Goal: Navigation & Orientation: Find specific page/section

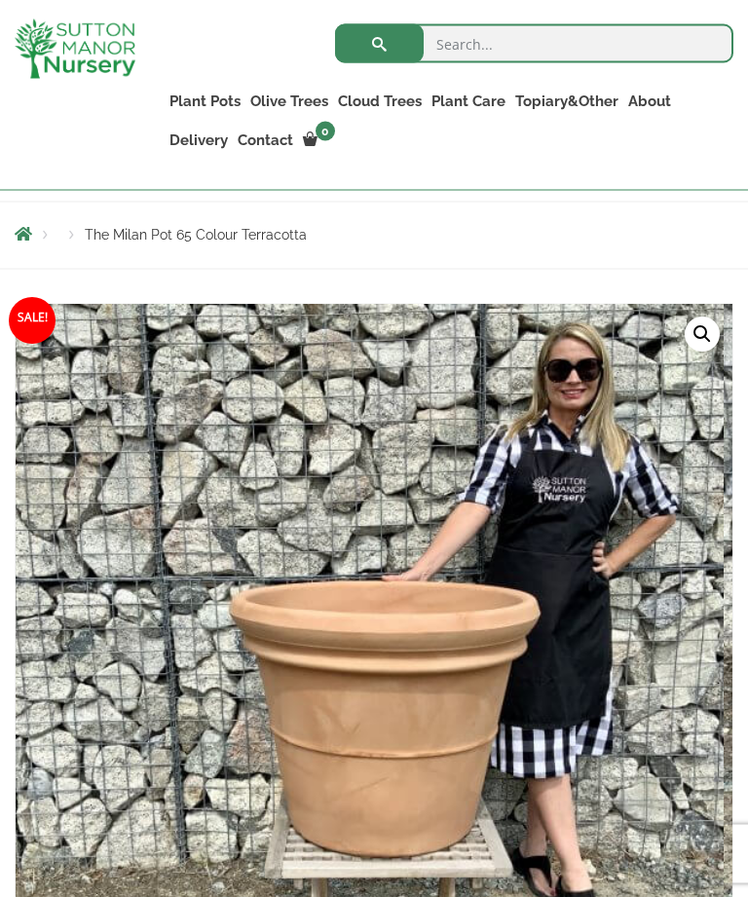
scroll to position [232, 0]
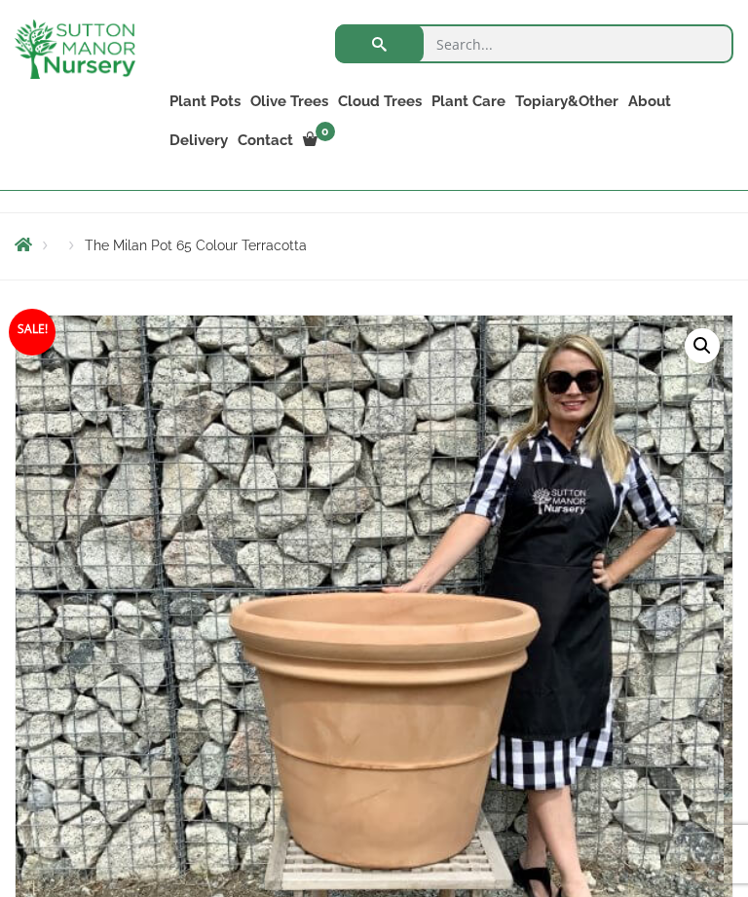
click at [0, 0] on link "Glazed Pots" at bounding box center [0, 0] width 0 height 0
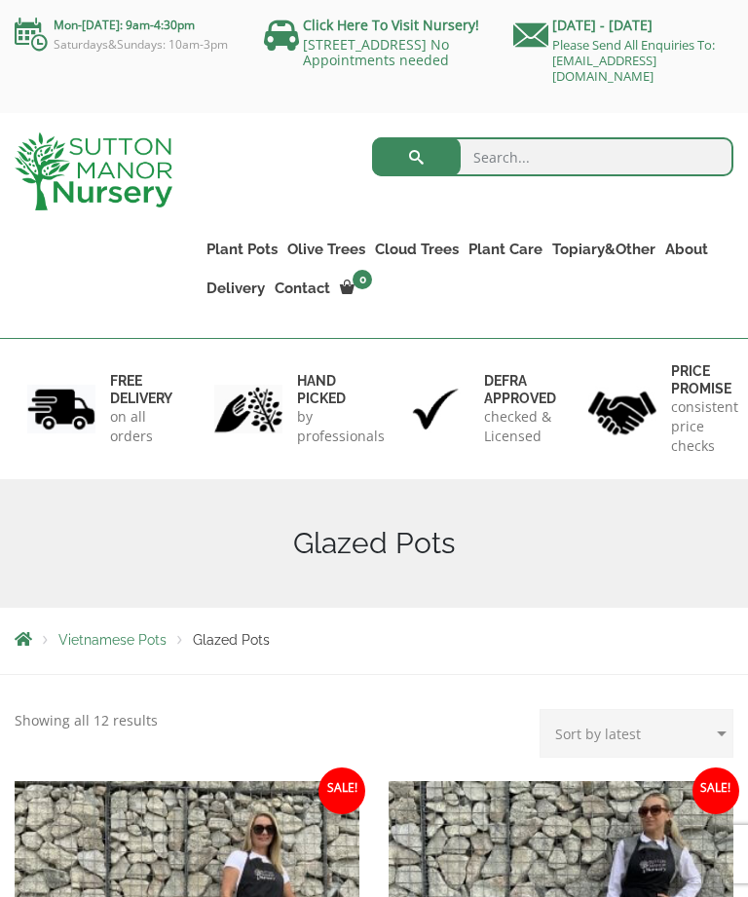
click at [369, 532] on div "Glazed Pots" at bounding box center [374, 543] width 748 height 129
click at [105, 641] on span "Vietnamese Pots" at bounding box center [112, 640] width 108 height 16
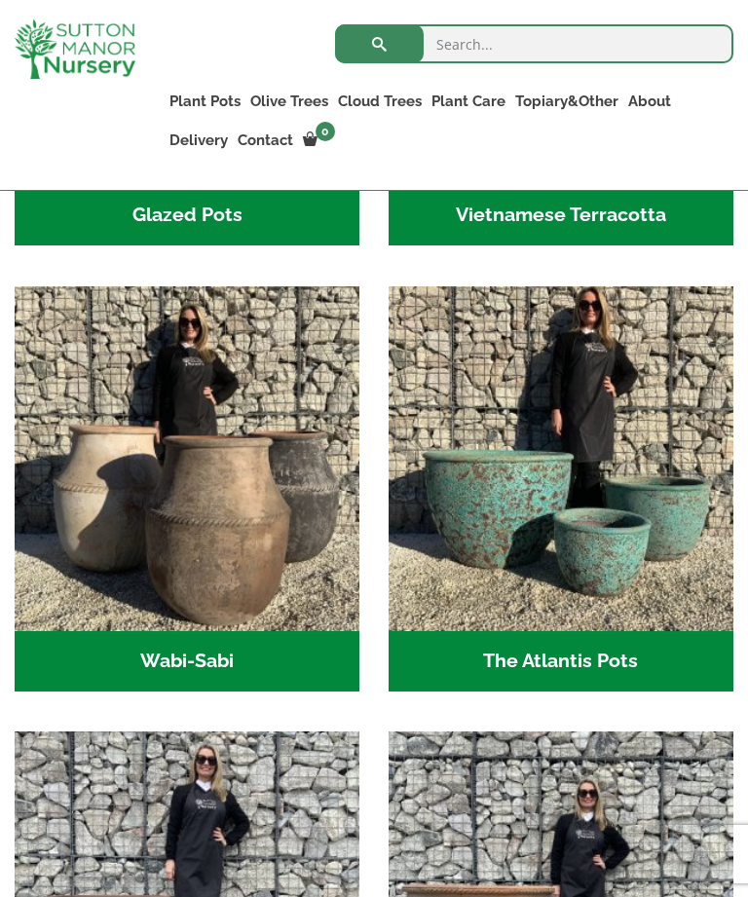
scroll to position [1011, 0]
click at [215, 631] on img "Visit product category Wabi-Sabi" at bounding box center [187, 458] width 345 height 345
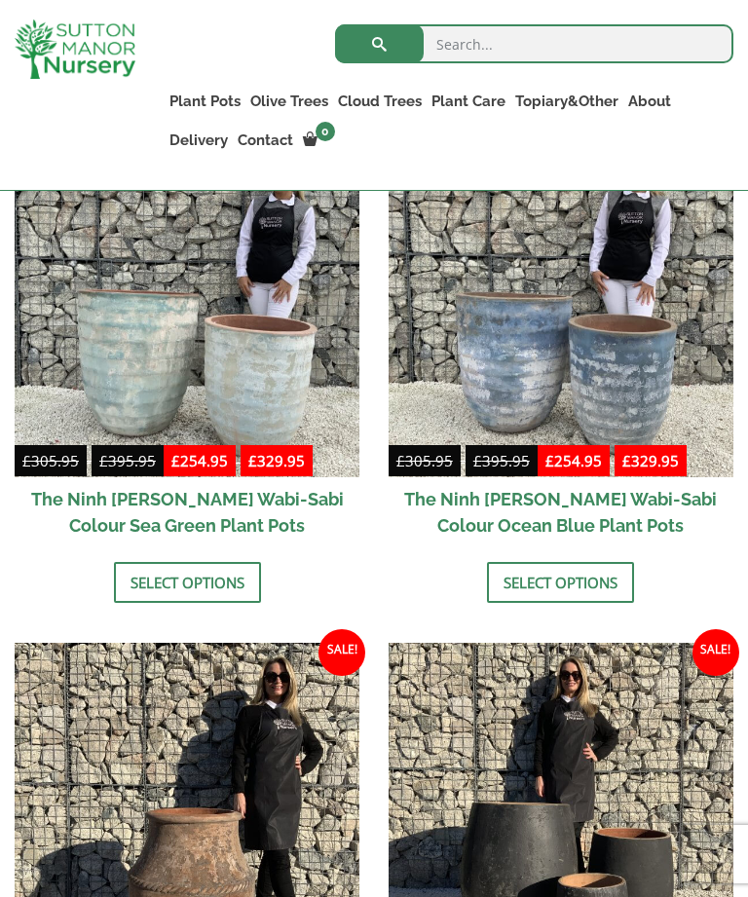
scroll to position [2148, 0]
